Goal: Task Accomplishment & Management: Complete application form

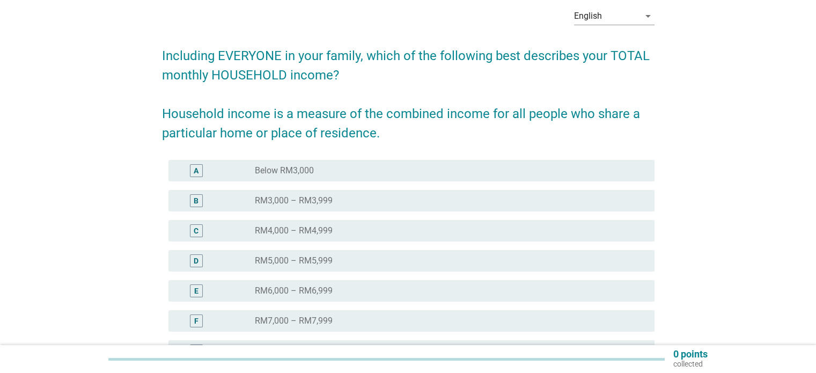
scroll to position [58, 0]
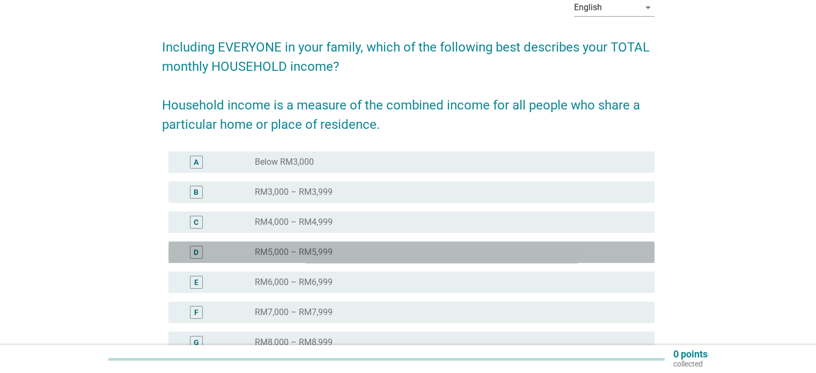
click at [247, 251] on div "D" at bounding box center [216, 252] width 78 height 13
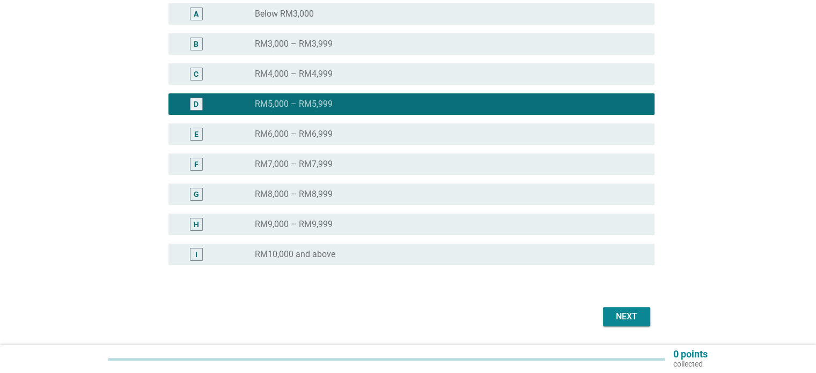
scroll to position [209, 0]
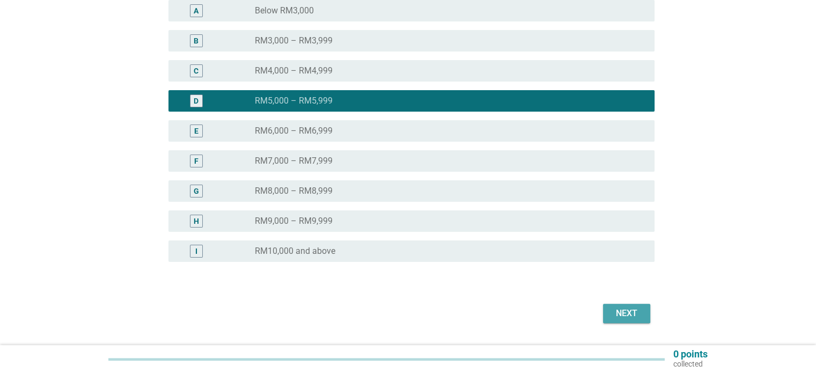
click at [616, 313] on div "Next" at bounding box center [627, 313] width 30 height 13
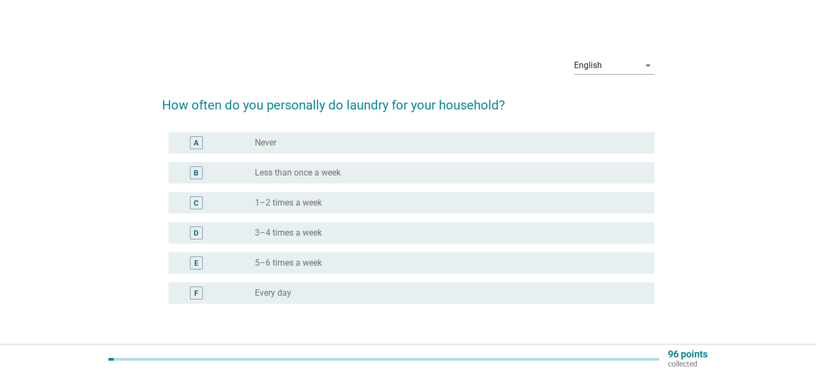
click at [530, 208] on div "radio_button_unchecked 1–2 times a week" at bounding box center [446, 202] width 382 height 11
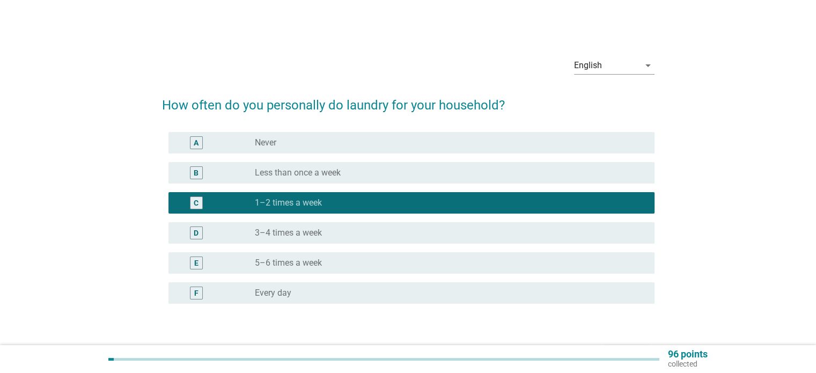
click at [321, 232] on label "3–4 times a week" at bounding box center [288, 232] width 67 height 11
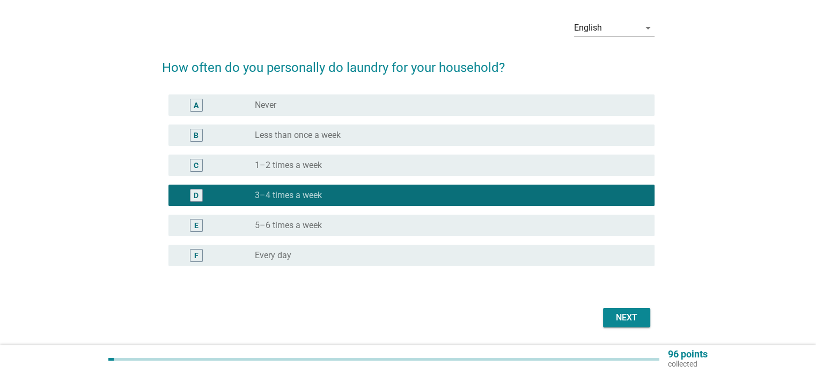
scroll to position [71, 0]
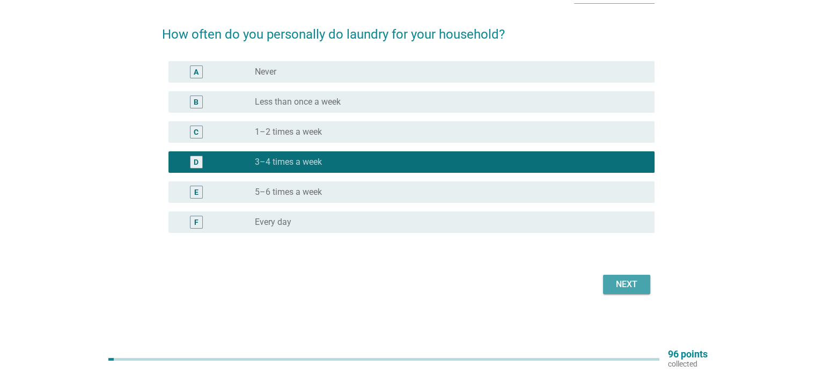
click at [621, 288] on div "Next" at bounding box center [627, 284] width 30 height 13
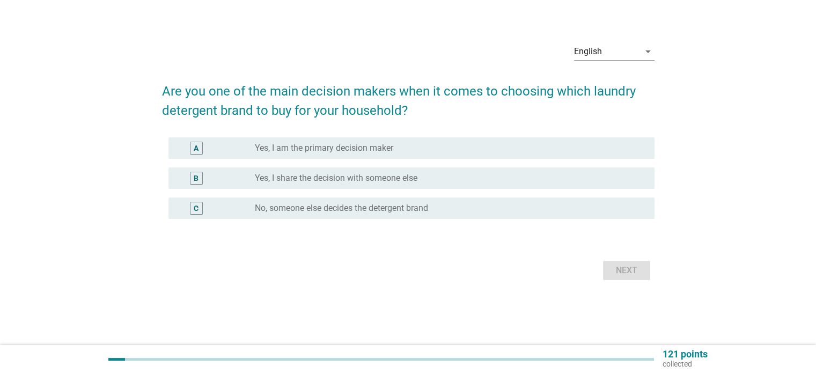
scroll to position [0, 0]
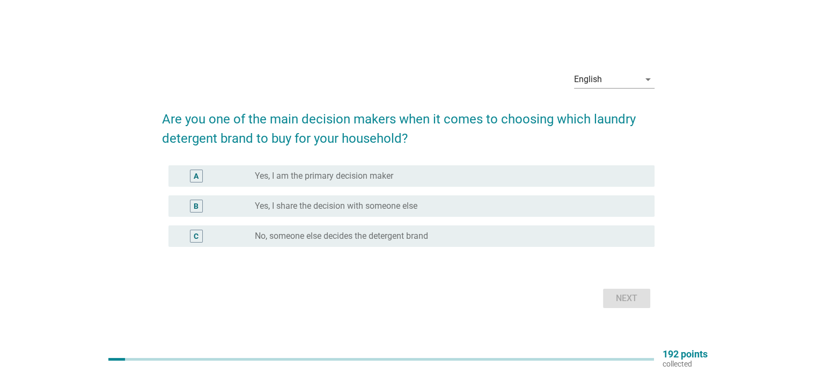
click at [309, 206] on label "Yes, I share the decision with someone else" at bounding box center [336, 206] width 163 height 11
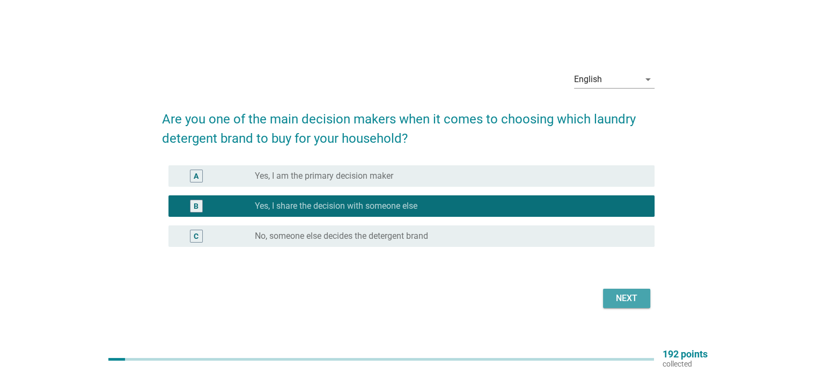
click at [622, 294] on div "Next" at bounding box center [627, 298] width 30 height 13
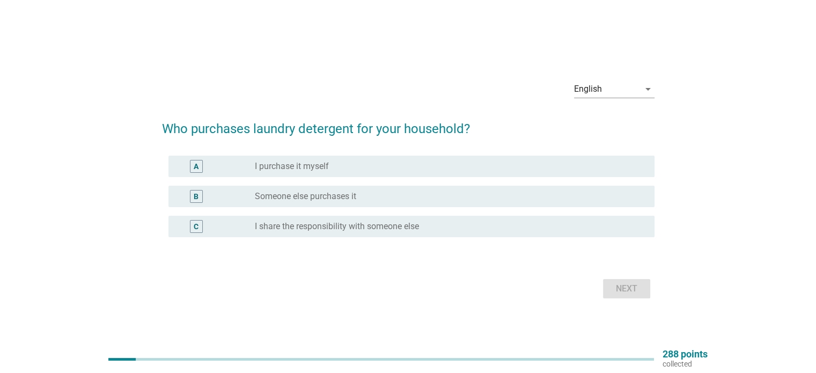
click at [314, 197] on label "Someone else purchases it" at bounding box center [305, 196] width 101 height 11
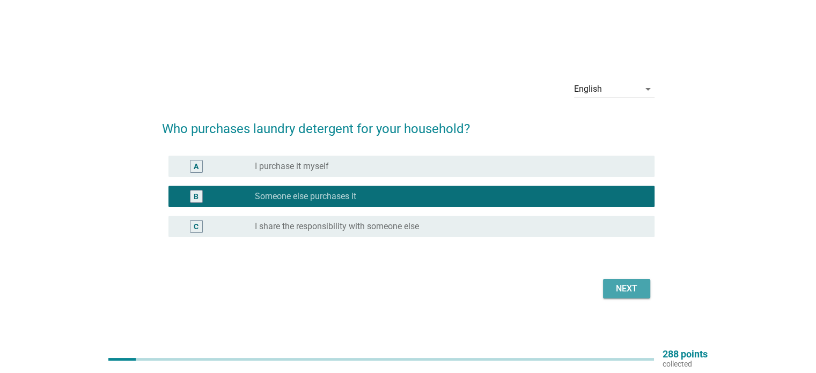
click at [630, 296] on button "Next" at bounding box center [626, 288] width 47 height 19
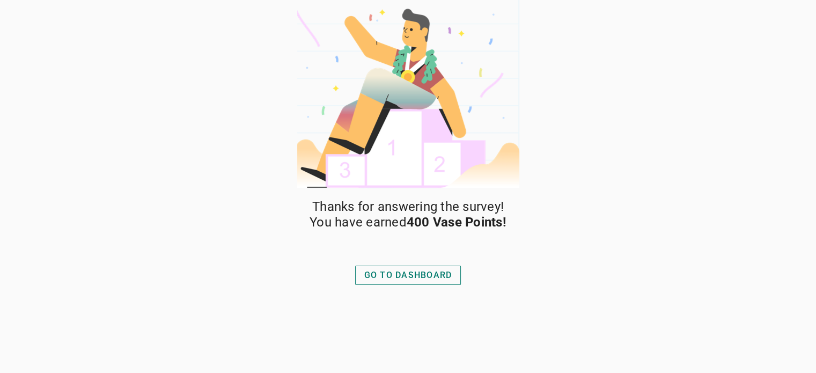
click at [399, 273] on div "GO TO DASHBOARD" at bounding box center [408, 275] width 88 height 13
